Goal: Transaction & Acquisition: Purchase product/service

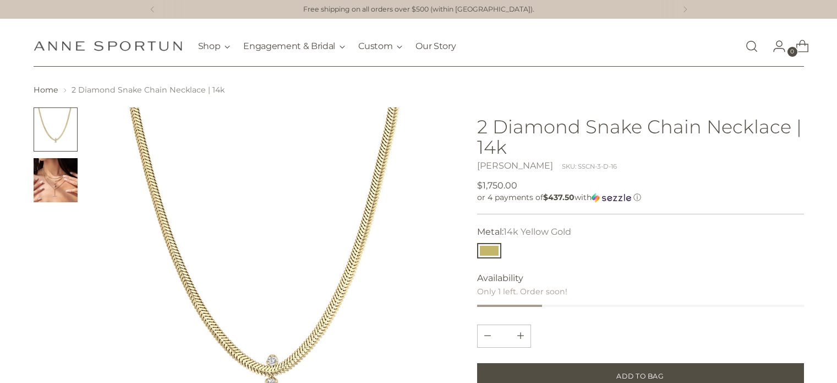
scroll to position [46, 0]
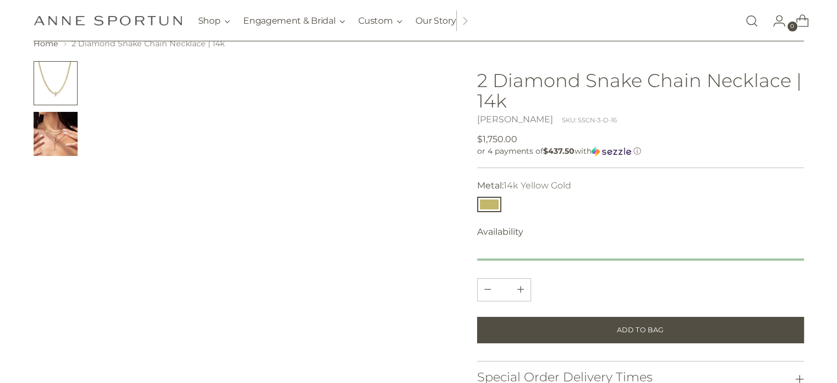
scroll to position [46, 0]
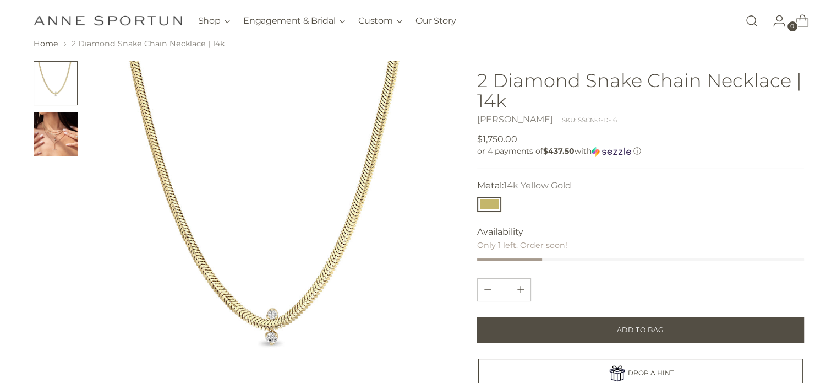
click at [48, 136] on img "Change image to image 2" at bounding box center [56, 134] width 44 height 44
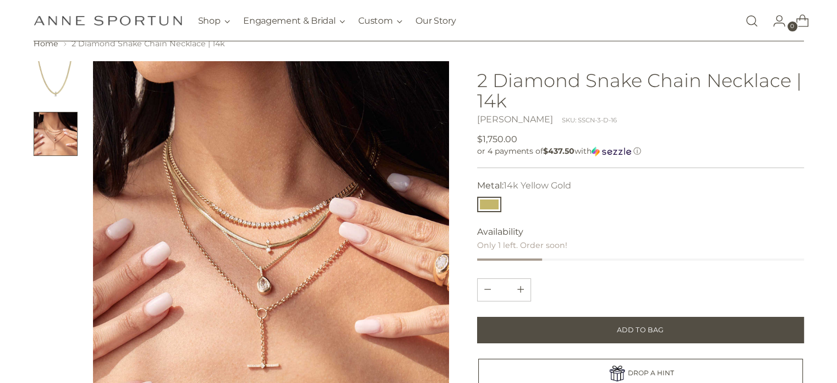
click at [58, 92] on img "Change image to image 1" at bounding box center [56, 83] width 44 height 44
